Goal: Navigation & Orientation: Find specific page/section

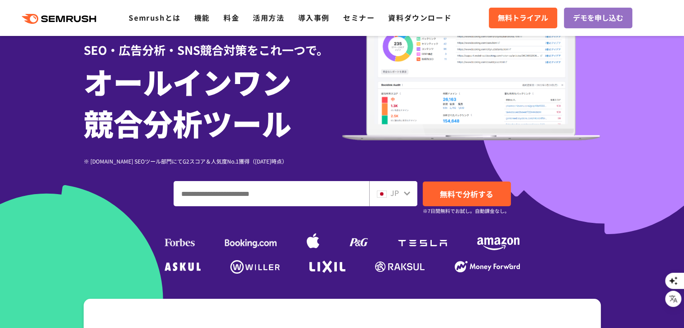
click at [399, 193] on span "JP" at bounding box center [395, 193] width 9 height 11
click at [669, 301] on icon "button" at bounding box center [672, 298] width 9 height 9
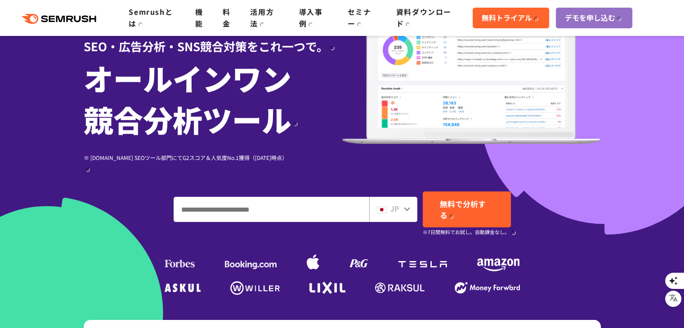
scroll to position [105, 0]
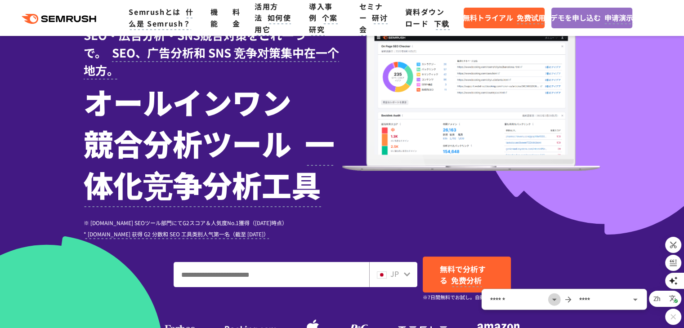
click at [548, 297] on button "Open" at bounding box center [554, 299] width 13 height 13
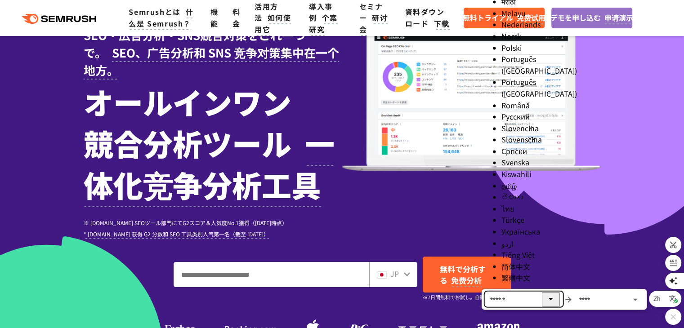
scroll to position [405, 0]
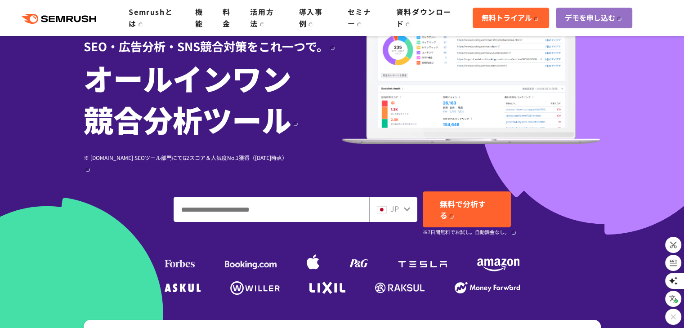
scroll to position [105, 0]
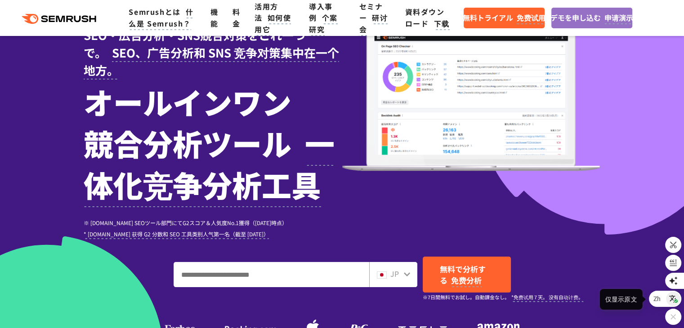
click at [669, 299] on icon "button" at bounding box center [673, 299] width 9 height 9
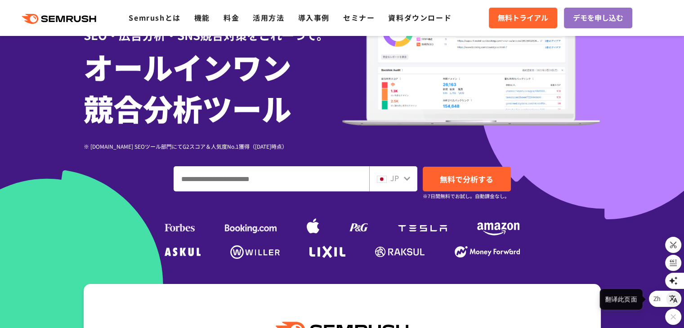
click at [669, 299] on icon "button" at bounding box center [673, 299] width 9 height 9
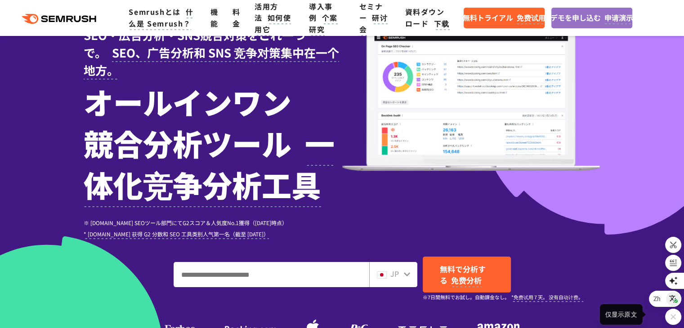
scroll to position [120, 0]
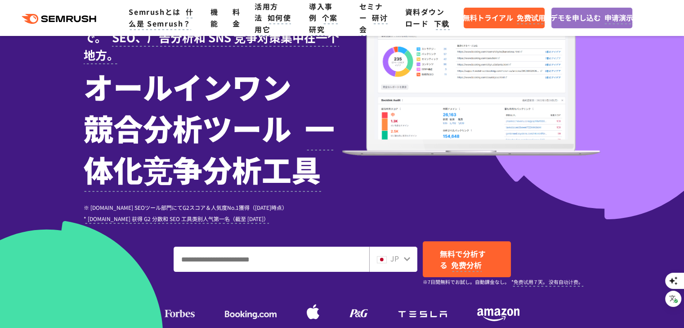
click at [314, 251] on input "ドメイン、キーワードまたはURLを入力してください" at bounding box center [271, 259] width 195 height 24
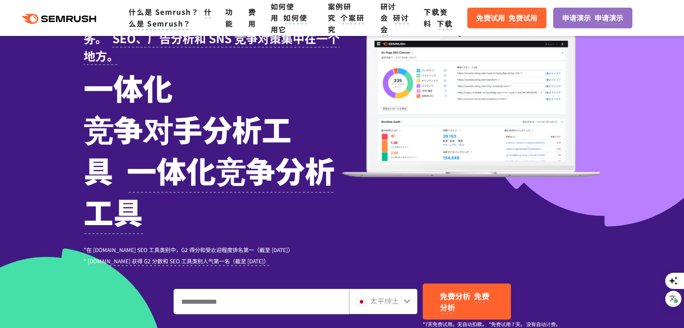
scroll to position [81, 0]
